Goal: Find contact information: Obtain details needed to contact an individual or organization

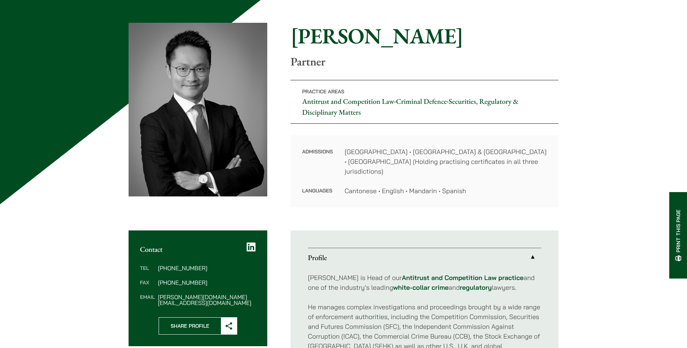
scroll to position [72, 0]
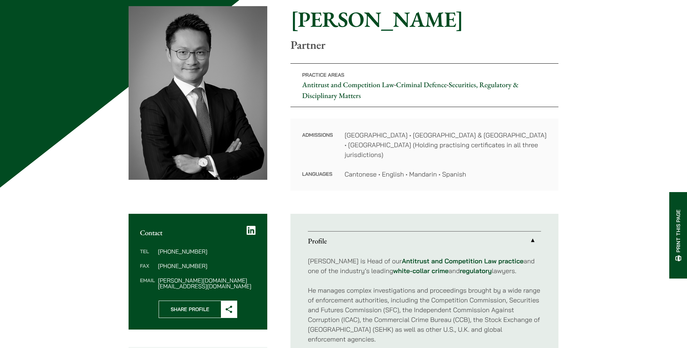
drag, startPoint x: 199, startPoint y: 273, endPoint x: 239, endPoint y: 283, distance: 41.3
click at [239, 283] on div "Tel [PHONE_NUMBER] Fax [PHONE_NUMBER] Email [PERSON_NAME][DOMAIN_NAME][EMAIL_AD…" at bounding box center [197, 269] width 139 height 64
drag, startPoint x: 212, startPoint y: 271, endPoint x: 245, endPoint y: 286, distance: 35.5
click at [245, 286] on div "Tel [PHONE_NUMBER] Fax [PHONE_NUMBER] Email [PERSON_NAME][DOMAIN_NAME][EMAIL_AD…" at bounding box center [197, 269] width 139 height 64
drag, startPoint x: 222, startPoint y: 273, endPoint x: 157, endPoint y: 273, distance: 64.8
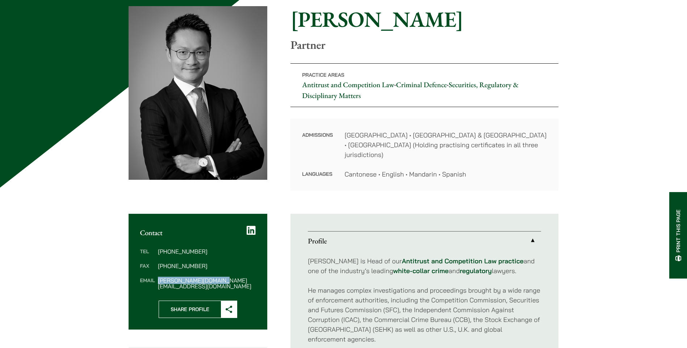
click at [158, 278] on dd "[PERSON_NAME][DOMAIN_NAME][EMAIL_ADDRESS][DOMAIN_NAME]" at bounding box center [207, 284] width 98 height 12
drag, startPoint x: 157, startPoint y: 273, endPoint x: 176, endPoint y: 273, distance: 18.8
copy dd "[PERSON_NAME][DOMAIN_NAME][EMAIL_ADDRESS][DOMAIN_NAME]"
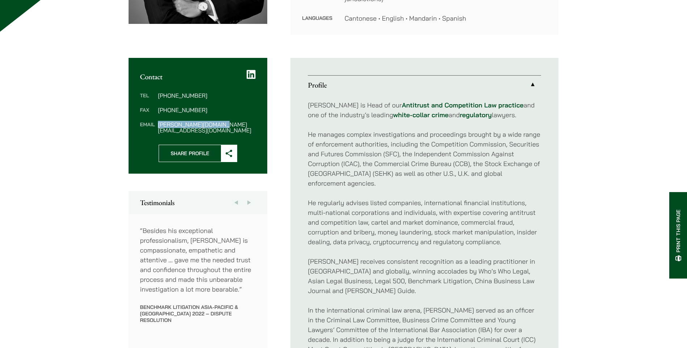
scroll to position [217, 0]
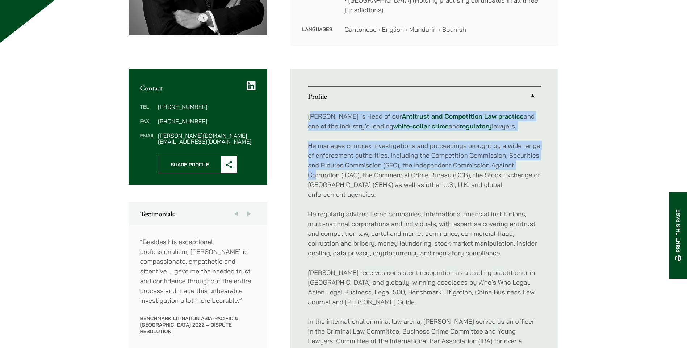
drag, startPoint x: 310, startPoint y: 107, endPoint x: 314, endPoint y: 149, distance: 41.9
click at [314, 149] on div "[PERSON_NAME] is Head of our Antitrust and Competition Law practice and one of …" at bounding box center [424, 253] width 233 height 295
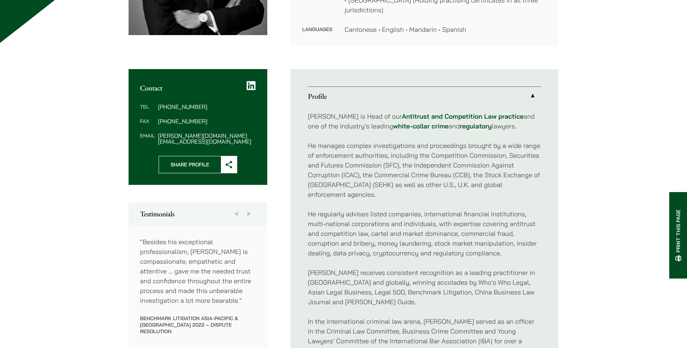
drag, startPoint x: 314, startPoint y: 149, endPoint x: 309, endPoint y: 106, distance: 43.8
click at [309, 111] on p "[PERSON_NAME] is Head of our Antitrust and Competition Law practice and one of …" at bounding box center [424, 121] width 233 height 20
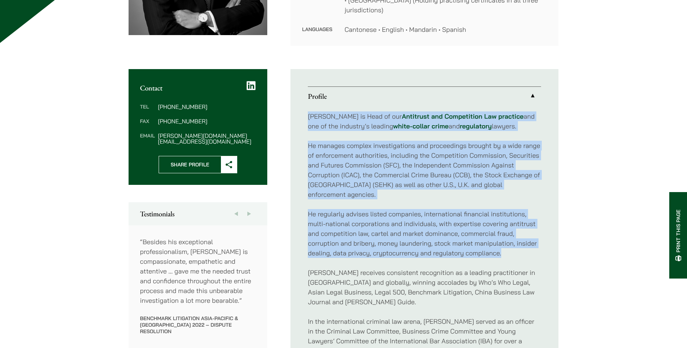
drag, startPoint x: 308, startPoint y: 106, endPoint x: 518, endPoint y: 235, distance: 247.1
click at [518, 235] on div "[PERSON_NAME] is Head of our Antitrust and Competition Law practice and one of …" at bounding box center [424, 253] width 233 height 295
copy div "[PERSON_NAME] is Head of our Antitrust and Competition Law practice and one of …"
